Goal: Task Accomplishment & Management: Manage account settings

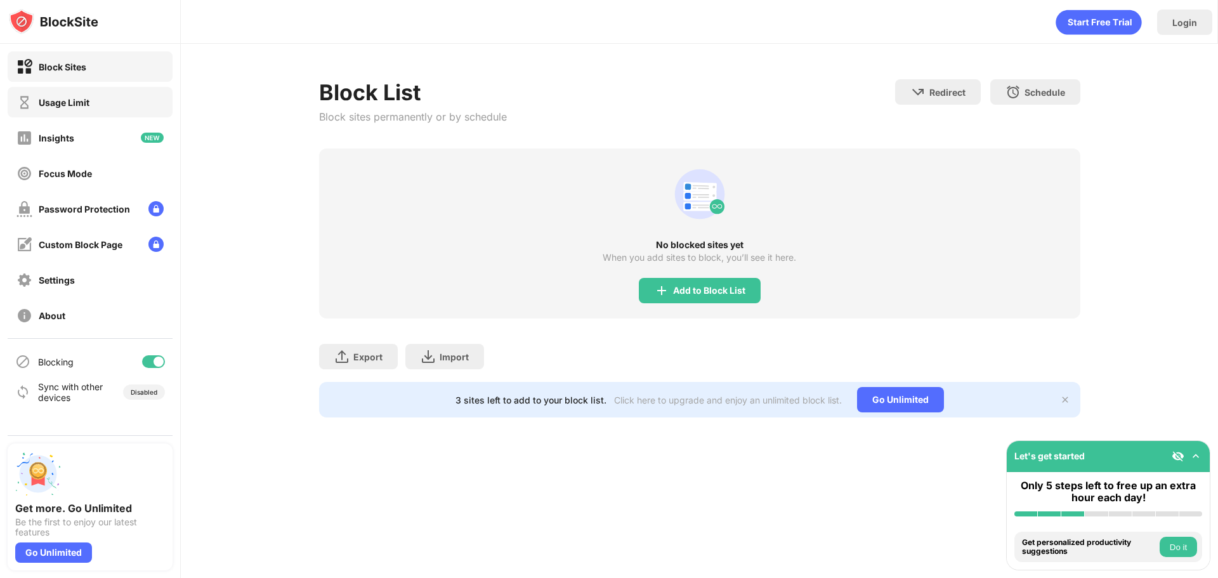
click at [103, 102] on div "Usage Limit" at bounding box center [90, 102] width 165 height 30
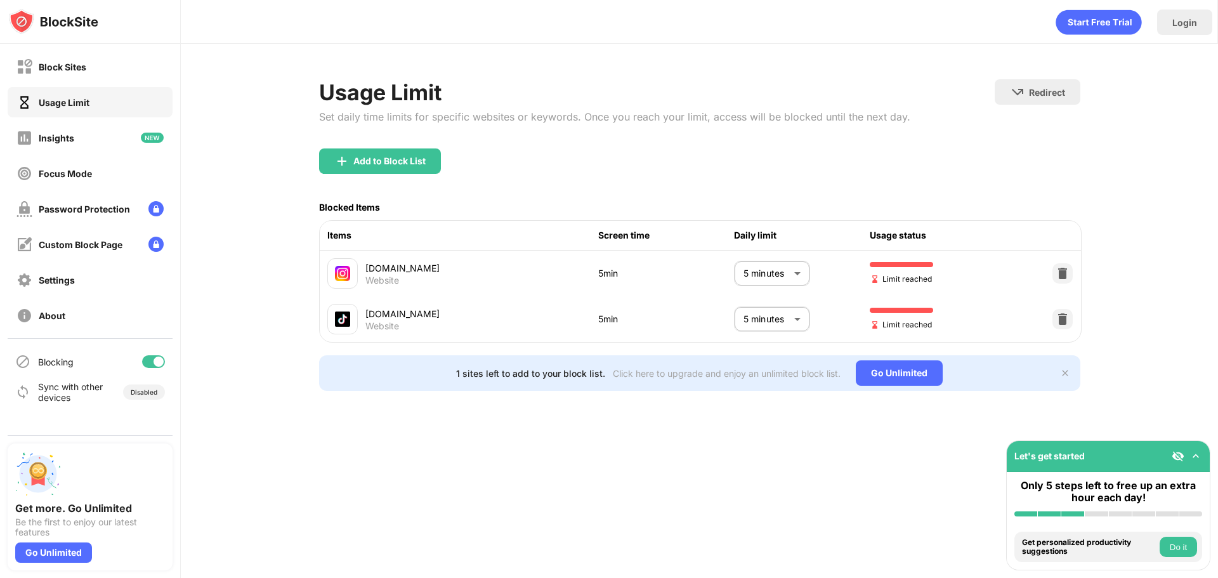
click at [761, 314] on body "Block Sites Usage Limit Insights Focus Mode Password Protection Custom Block Pa…" at bounding box center [609, 289] width 1218 height 578
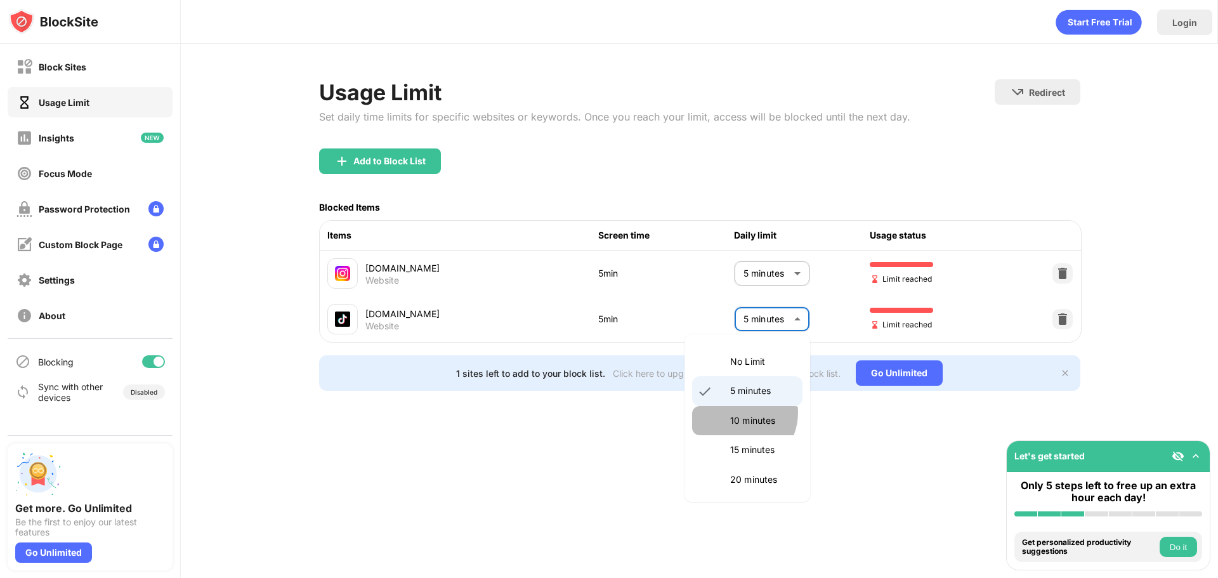
click at [735, 412] on li "10 minutes" at bounding box center [747, 420] width 110 height 29
type input "**"
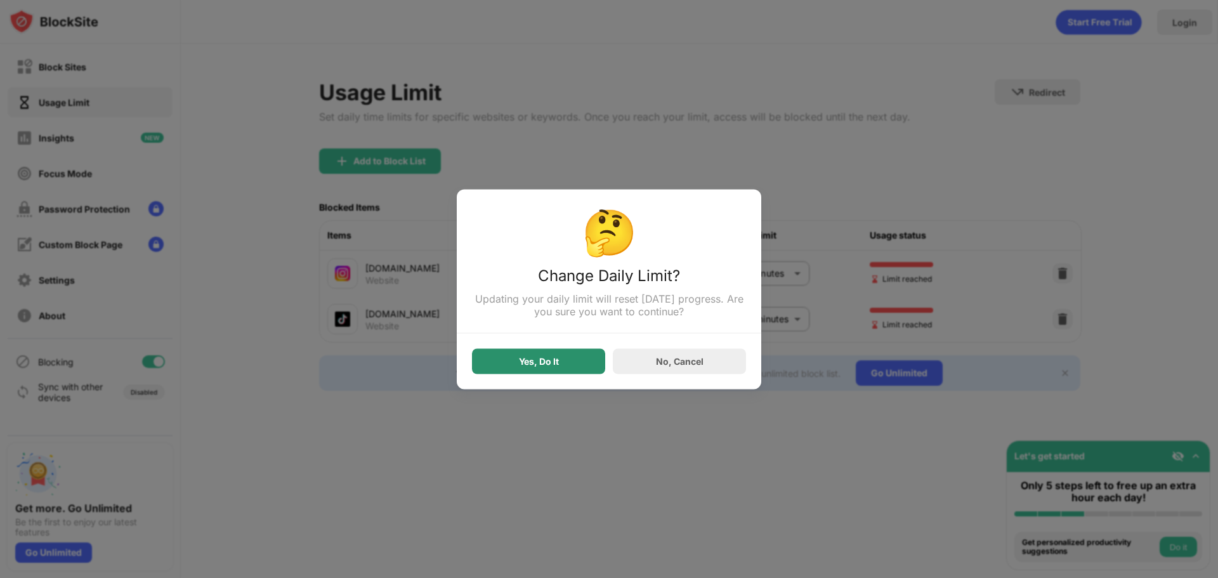
click at [537, 366] on div "Yes, Do It" at bounding box center [539, 361] width 40 height 10
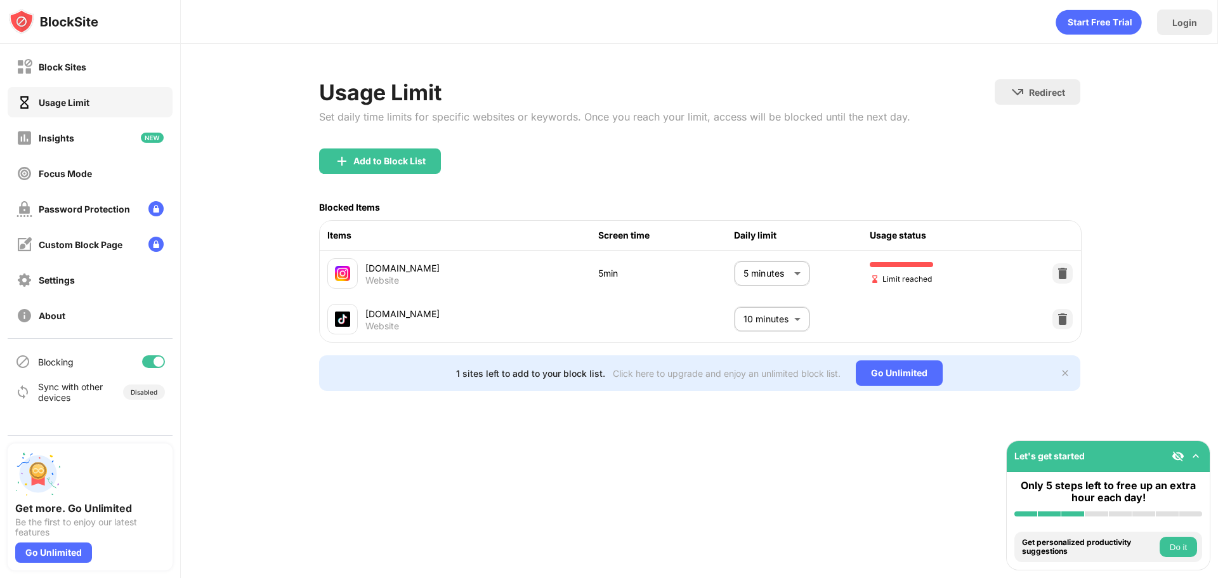
click at [767, 273] on body "Block Sites Usage Limit Insights Focus Mode Password Protection Custom Block Pa…" at bounding box center [609, 289] width 1218 height 578
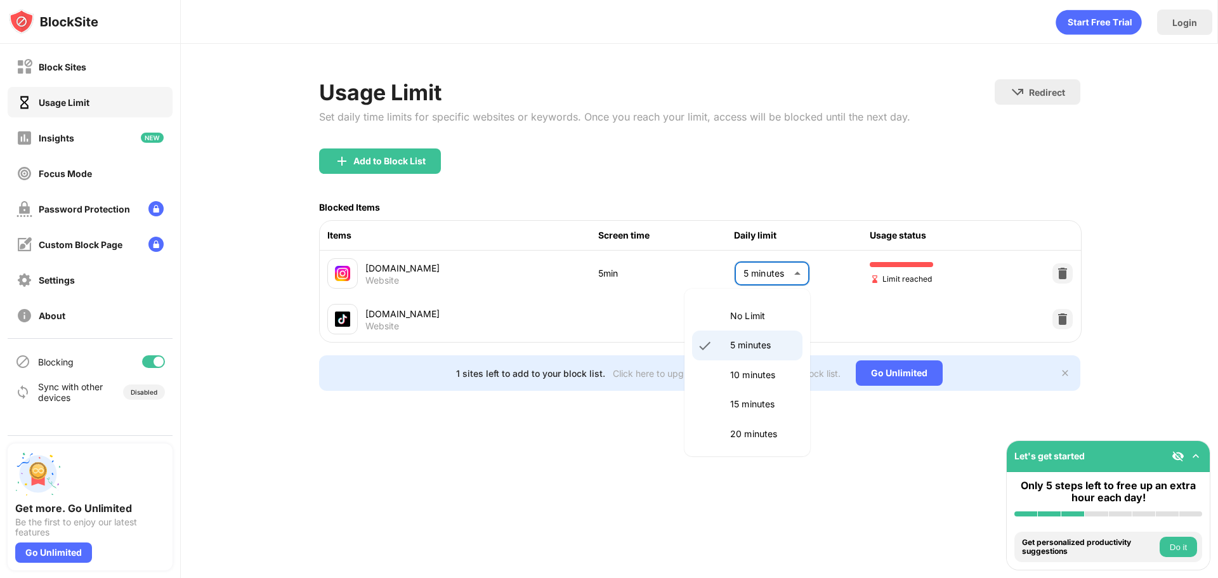
click at [740, 372] on p "10 minutes" at bounding box center [762, 375] width 65 height 14
type input "**"
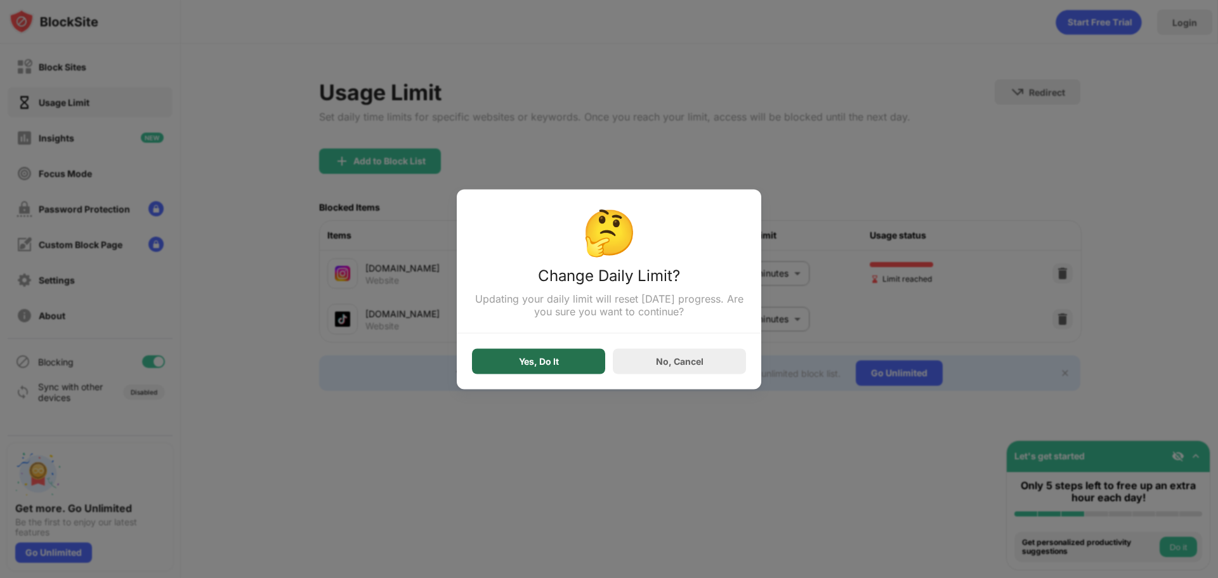
click at [530, 366] on div "Yes, Do It" at bounding box center [539, 361] width 40 height 10
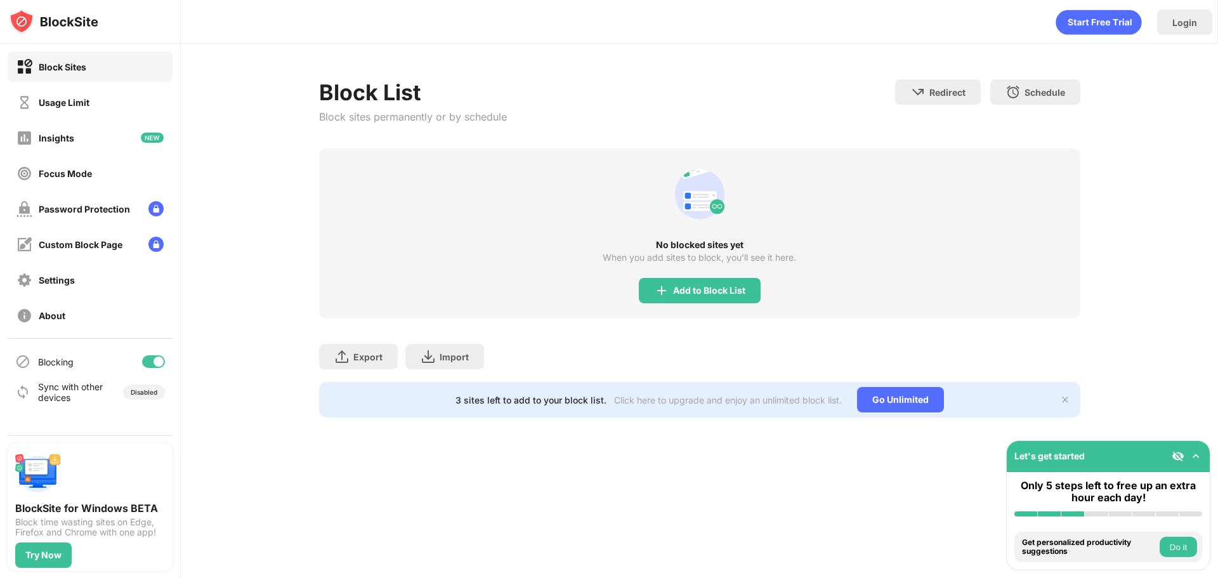
click at [113, 99] on div "Usage Limit" at bounding box center [90, 102] width 165 height 30
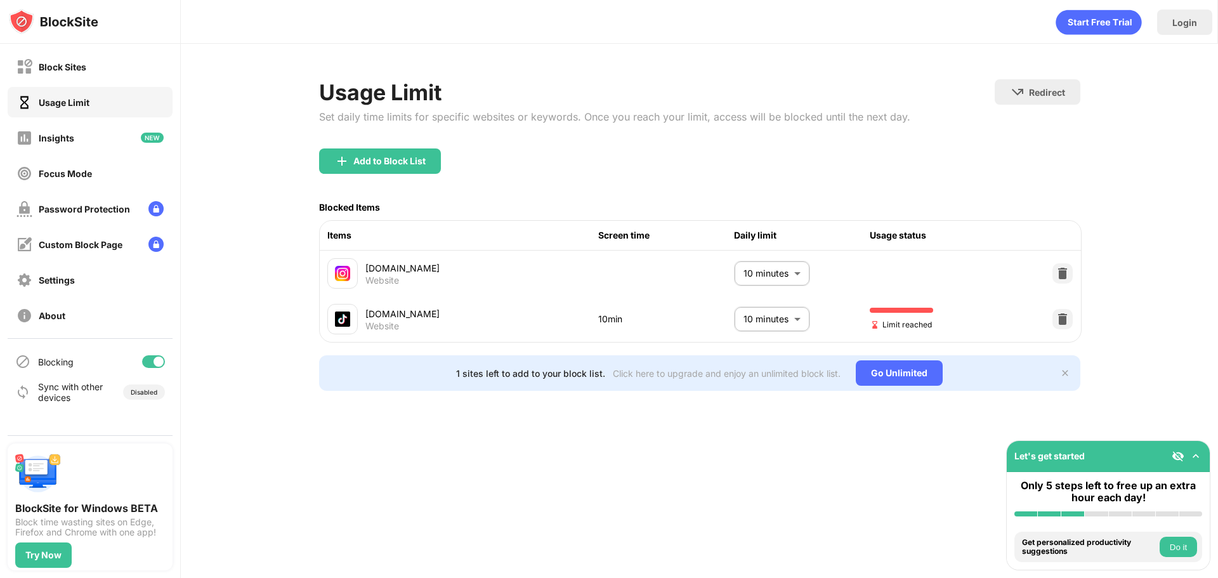
click at [762, 310] on body "Block Sites Usage Limit Insights Focus Mode Password Protection Custom Block Pa…" at bounding box center [609, 289] width 1218 height 578
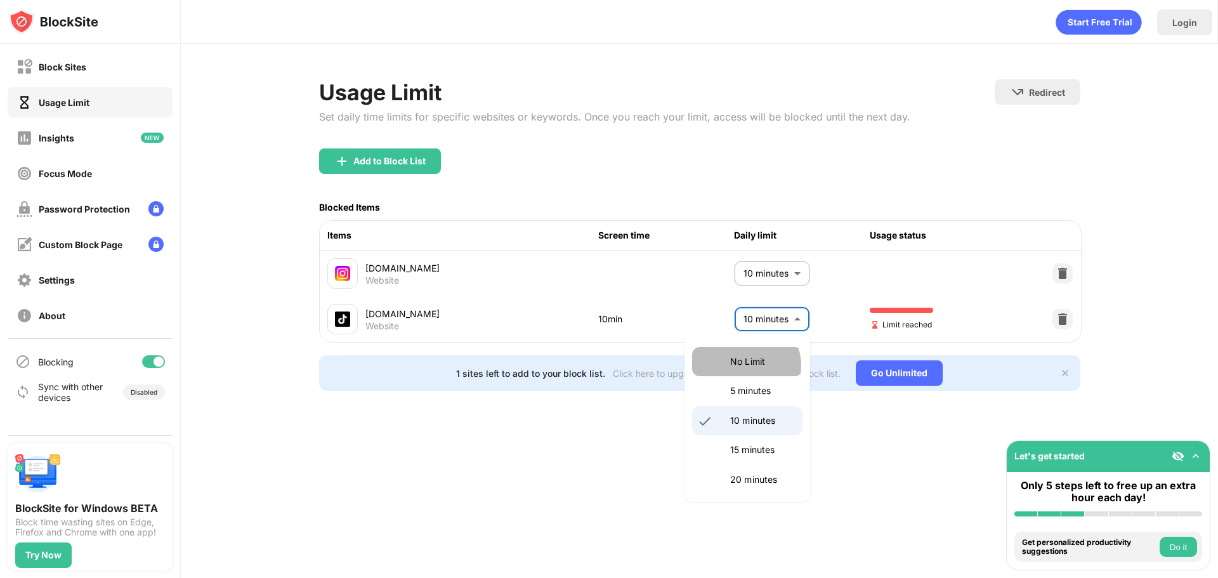
click at [745, 365] on p "No Limit" at bounding box center [762, 362] width 65 height 14
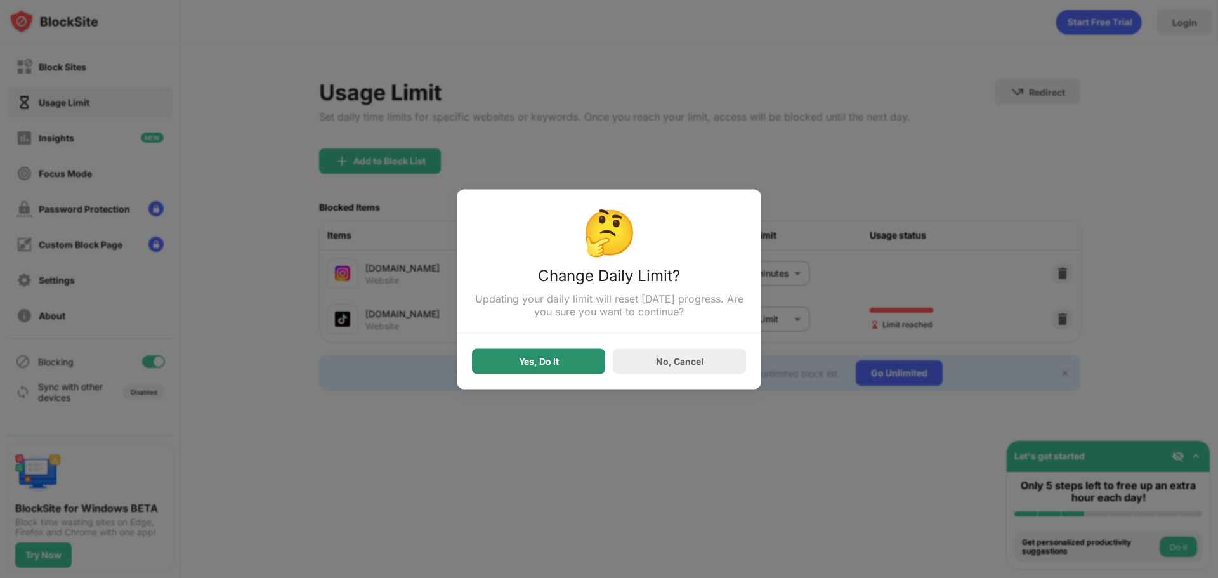
click at [551, 354] on div "Yes, Do It" at bounding box center [538, 360] width 133 height 25
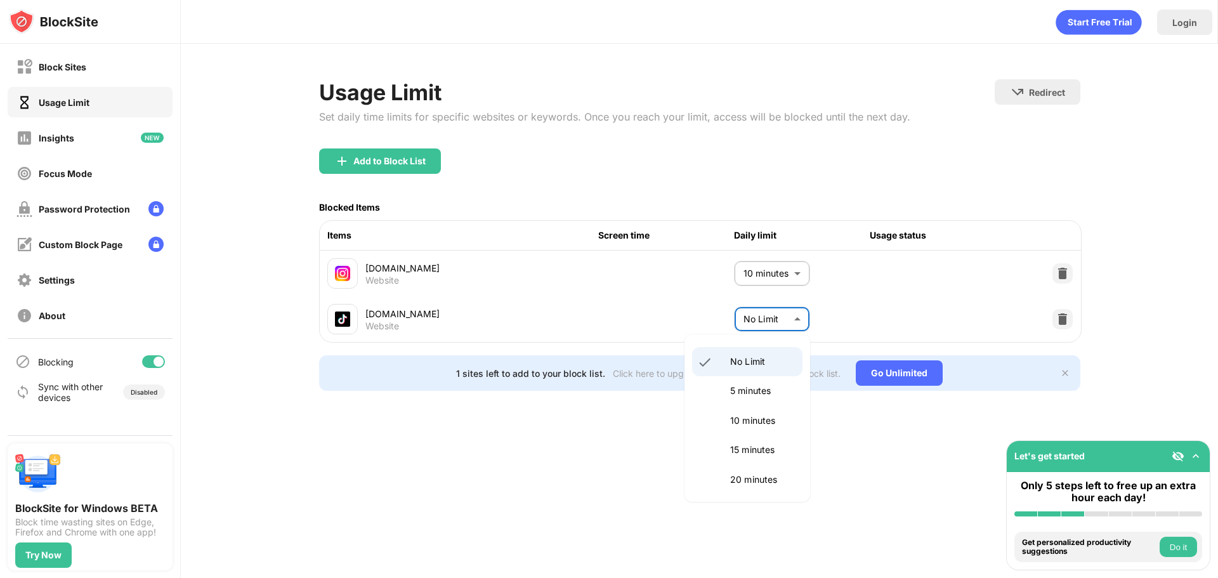
click at [794, 310] on body "Block Sites Usage Limit Insights Focus Mode Password Protection Custom Block Pa…" at bounding box center [609, 289] width 1218 height 578
drag, startPoint x: 750, startPoint y: 421, endPoint x: 735, endPoint y: 413, distance: 17.0
click at [749, 421] on p "10 minutes" at bounding box center [762, 421] width 65 height 14
type input "**"
